Goal: Transaction & Acquisition: Purchase product/service

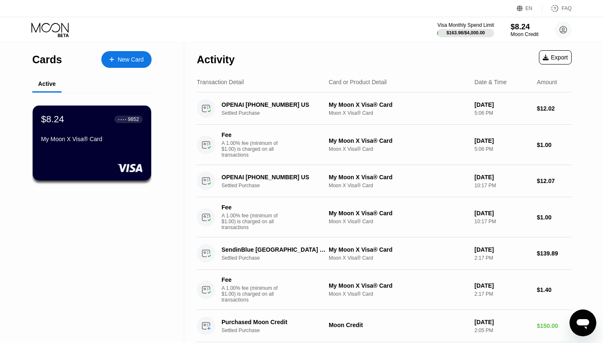
click at [519, 30] on div "$8.24" at bounding box center [524, 26] width 28 height 9
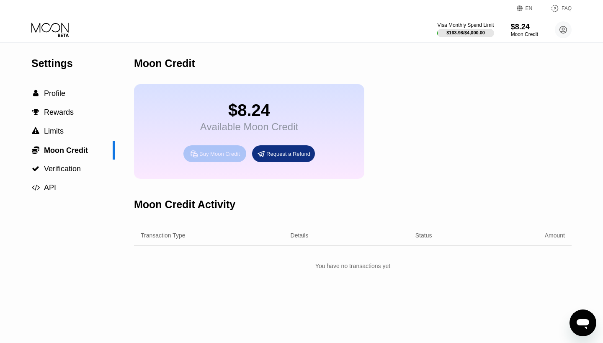
click at [216, 159] on div "Buy Moon Credit" at bounding box center [214, 153] width 63 height 17
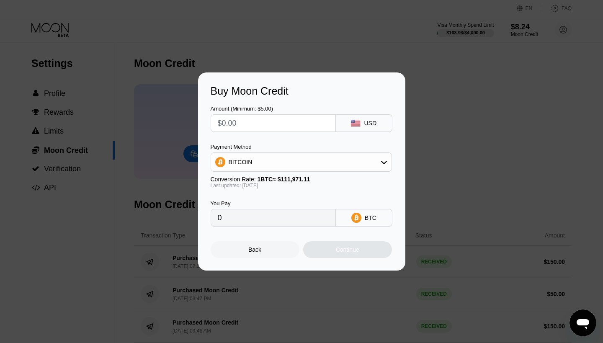
click at [354, 169] on div "BITCOIN" at bounding box center [301, 162] width 180 height 17
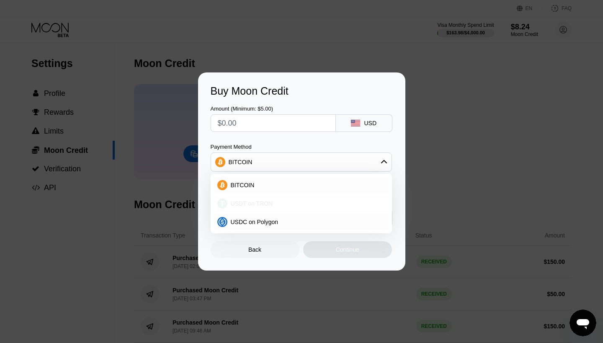
click at [288, 203] on div "USDT on TRON" at bounding box center [306, 203] width 158 height 7
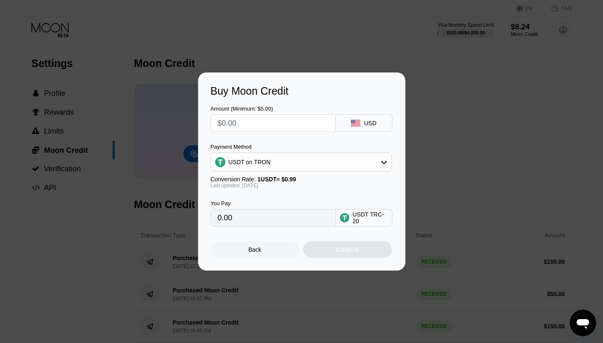
click at [313, 159] on div "USDT on TRON" at bounding box center [301, 162] width 180 height 17
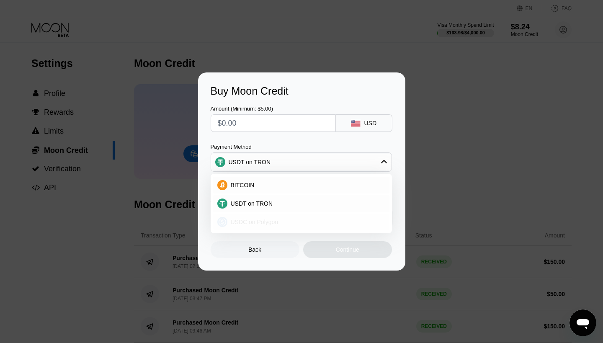
click at [282, 221] on div "USDC on Polygon" at bounding box center [306, 221] width 158 height 7
type input "0"
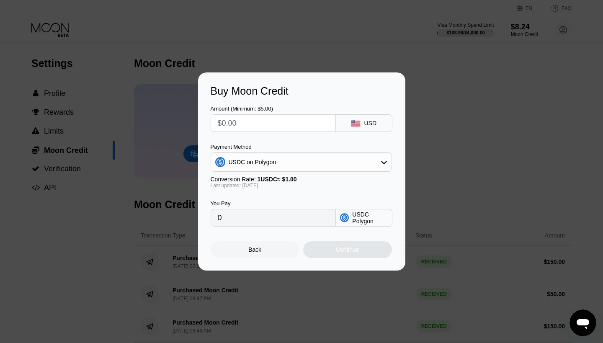
click at [298, 122] on input "text" at bounding box center [273, 123] width 111 height 17
click at [305, 120] on input "text" at bounding box center [273, 123] width 111 height 17
type input "$3"
type input "3.00000000"
type input "$30"
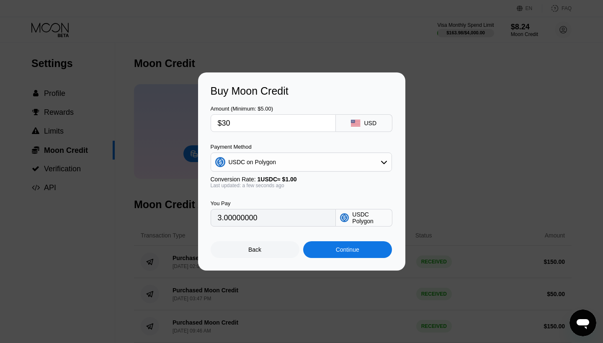
type input "30.00000000"
type input "$30"
click at [332, 249] on div "Continue" at bounding box center [347, 249] width 89 height 17
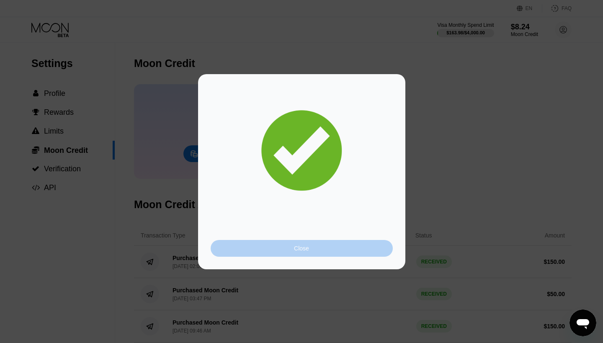
click at [332, 249] on div "Close" at bounding box center [301, 248] width 182 height 17
